Goal: Task Accomplishment & Management: Manage account settings

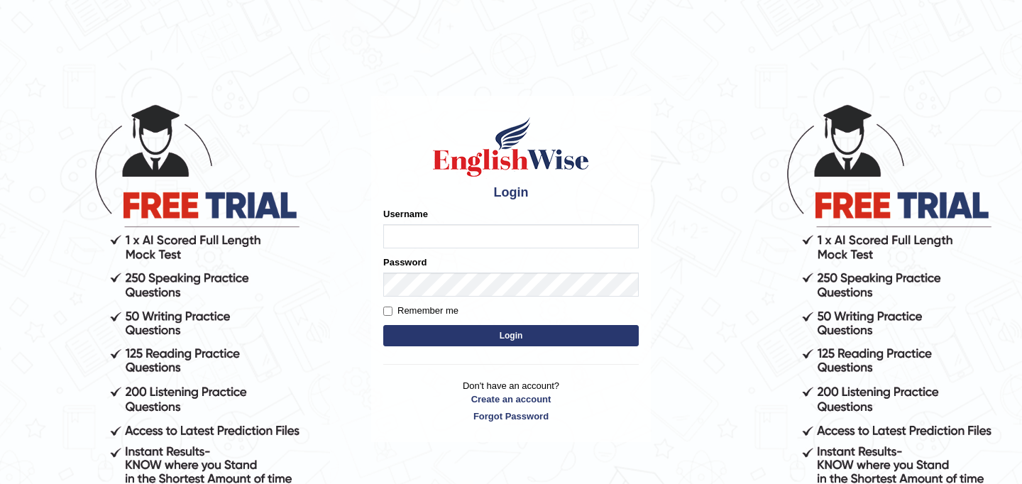
click at [458, 239] on input "Username" at bounding box center [510, 236] width 255 height 24
type input "JyotiJ"
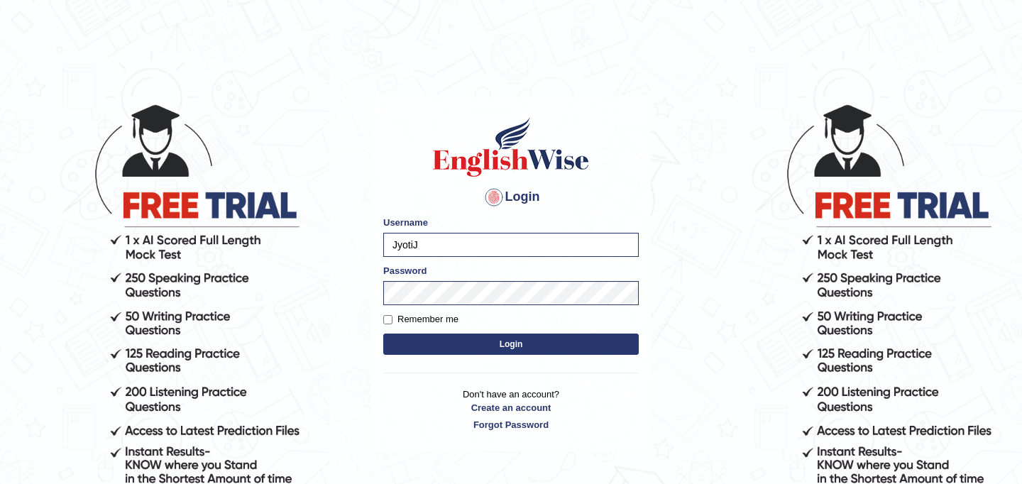
click at [458, 353] on button "Login" at bounding box center [510, 344] width 255 height 21
click at [460, 350] on button "Login" at bounding box center [510, 344] width 255 height 21
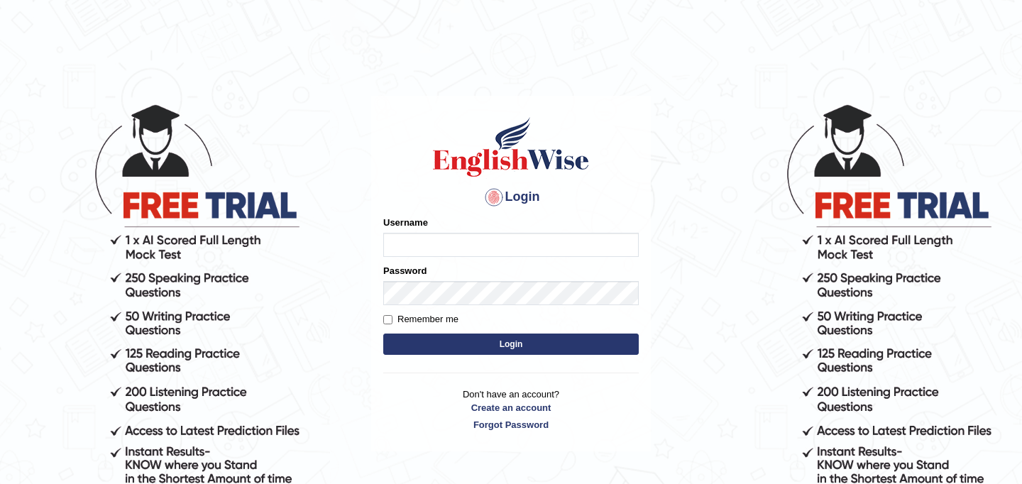
type input "JyotiJ"
click at [474, 349] on button "Login" at bounding box center [510, 344] width 255 height 21
